Goal: Transaction & Acquisition: Purchase product/service

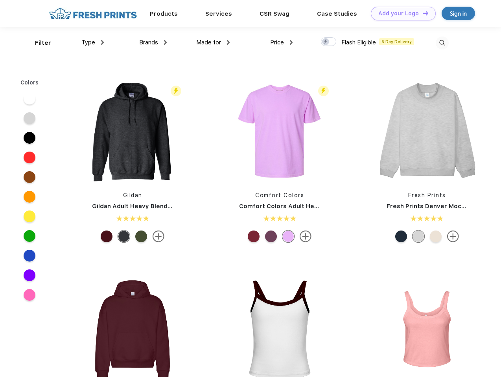
click at [400, 13] on link "Add your Logo Design Tool" at bounding box center [403, 14] width 65 height 14
click at [0, 0] on div "Design Tool" at bounding box center [0, 0] width 0 height 0
click at [422, 13] on link "Add your Logo Design Tool" at bounding box center [403, 14] width 65 height 14
click at [38, 43] on div "Filter" at bounding box center [43, 43] width 16 height 9
click at [93, 42] on span "Type" at bounding box center [88, 42] width 14 height 7
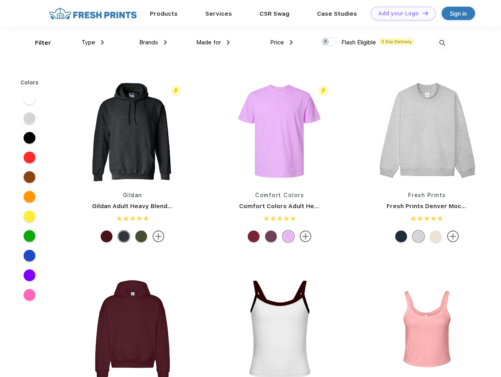
click at [153, 42] on span "Brands" at bounding box center [148, 42] width 19 height 7
click at [213, 42] on span "Made for" at bounding box center [208, 42] width 25 height 7
click at [281, 42] on span "Price" at bounding box center [277, 42] width 14 height 7
click at [328, 42] on div at bounding box center [328, 41] width 15 height 9
click at [326, 42] on input "checkbox" at bounding box center [323, 39] width 5 height 5
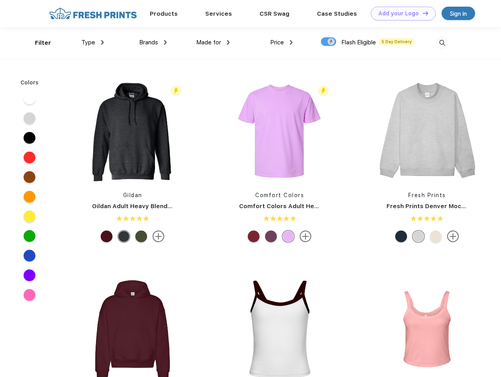
click at [442, 43] on img at bounding box center [441, 43] width 13 height 13
